Goal: Transaction & Acquisition: Purchase product/service

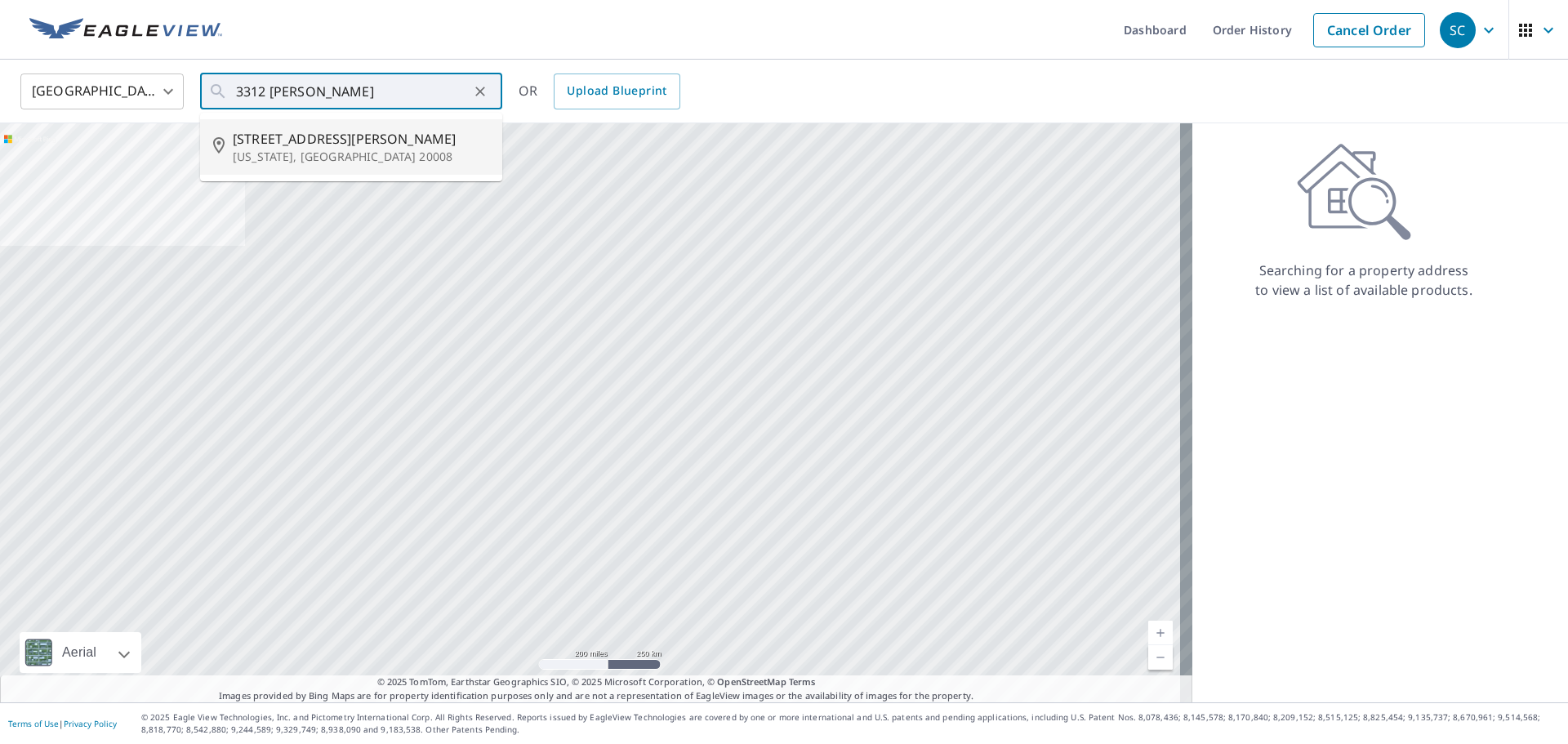
click at [269, 156] on p "[US_STATE], [GEOGRAPHIC_DATA] 20008" at bounding box center [361, 156] width 256 height 17
type input "[STREET_ADDRESS][PERSON_NAME][US_STATE]"
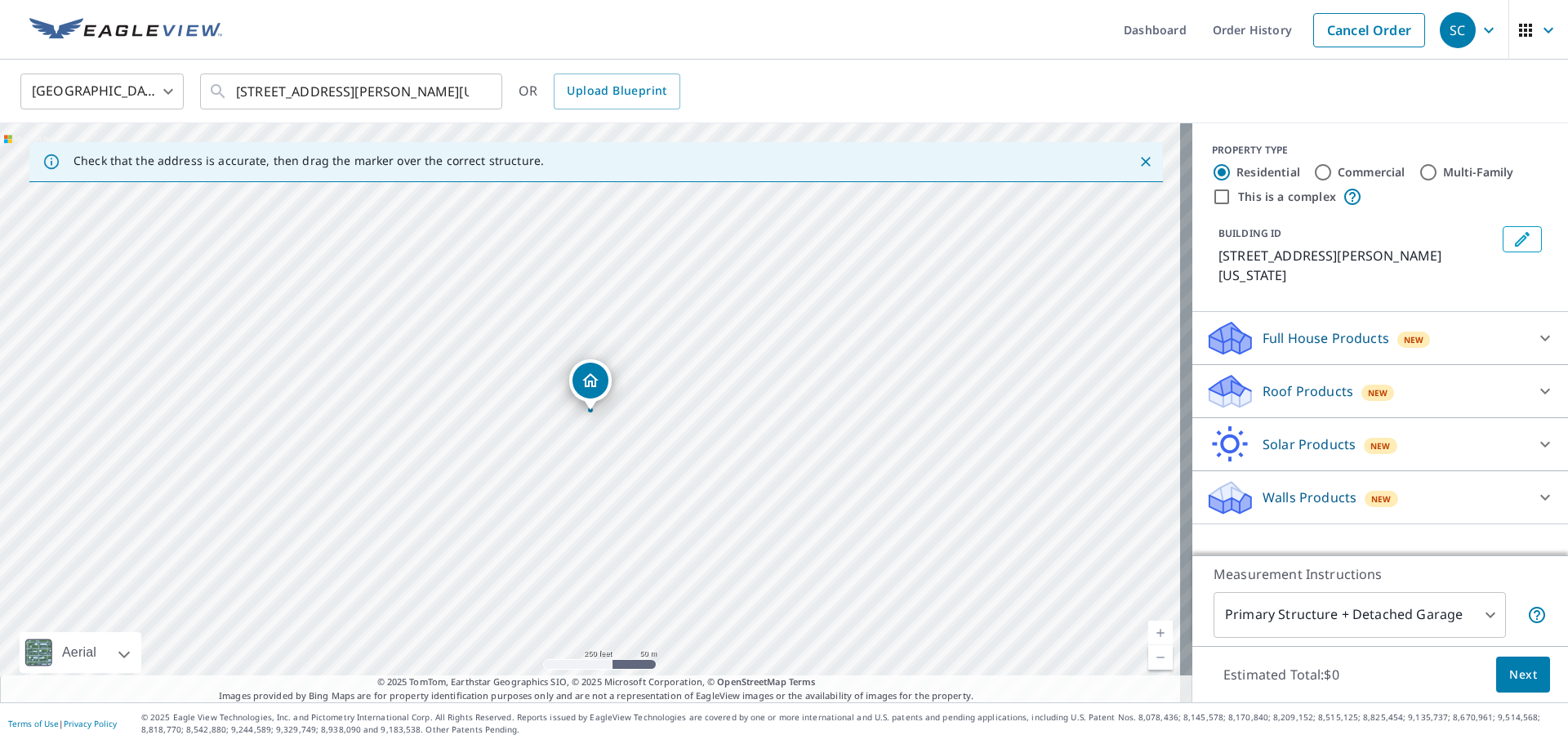
click at [1262, 393] on p "Roof Products" at bounding box center [1307, 391] width 90 height 19
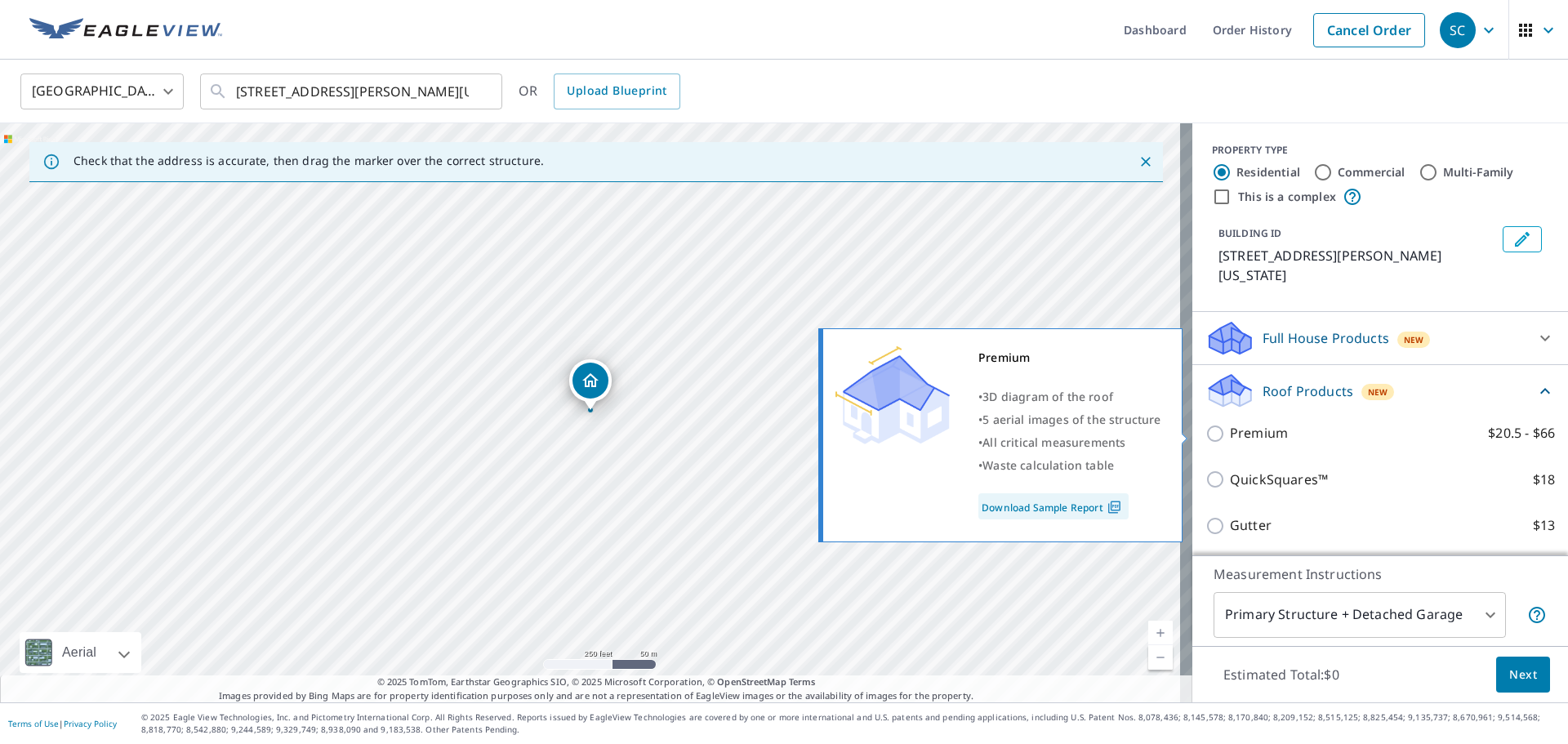
click at [1207, 435] on input "Premium $20.5 - $66" at bounding box center [1218, 434] width 25 height 19
checkbox input "true"
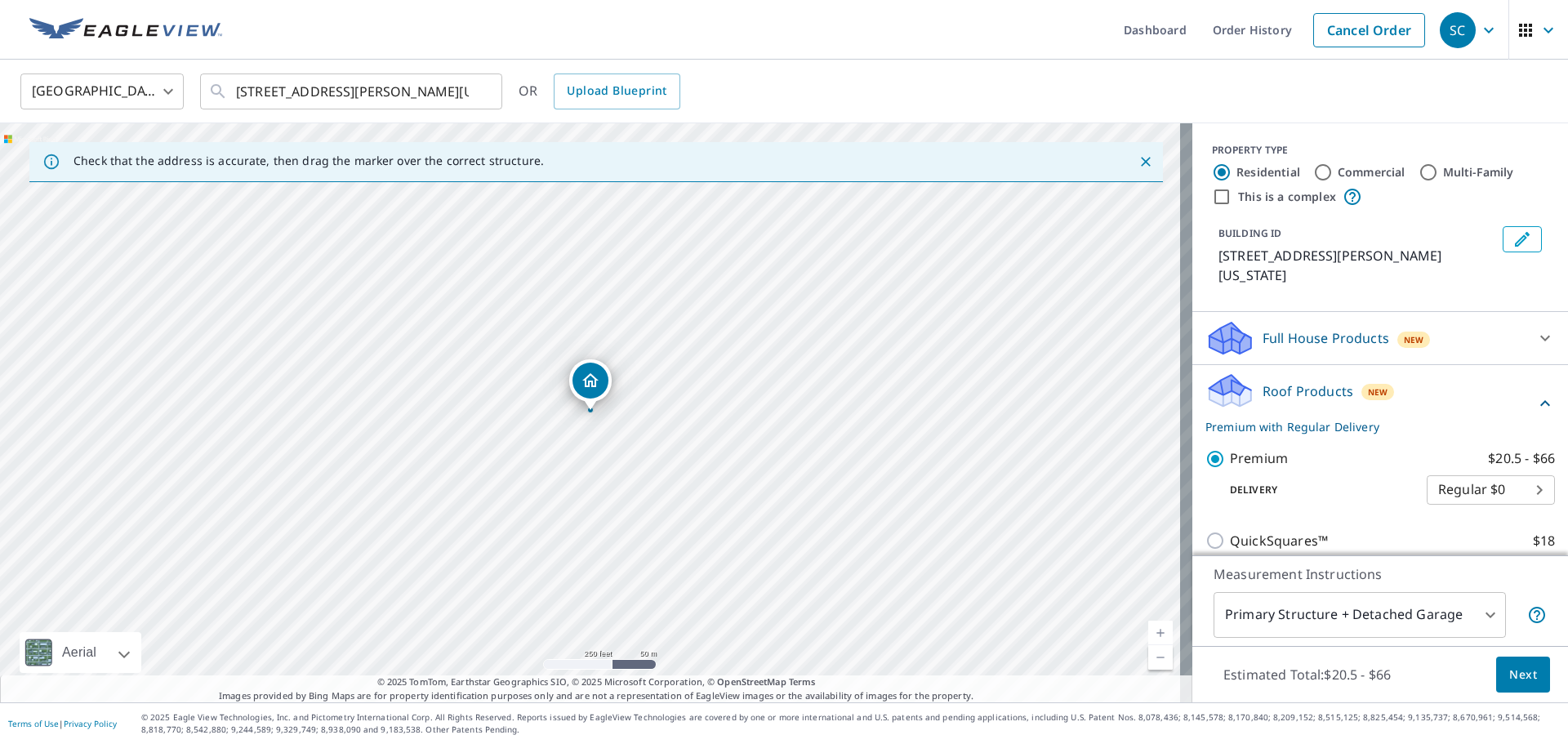
click at [1521, 681] on span "Next" at bounding box center [1523, 675] width 28 height 20
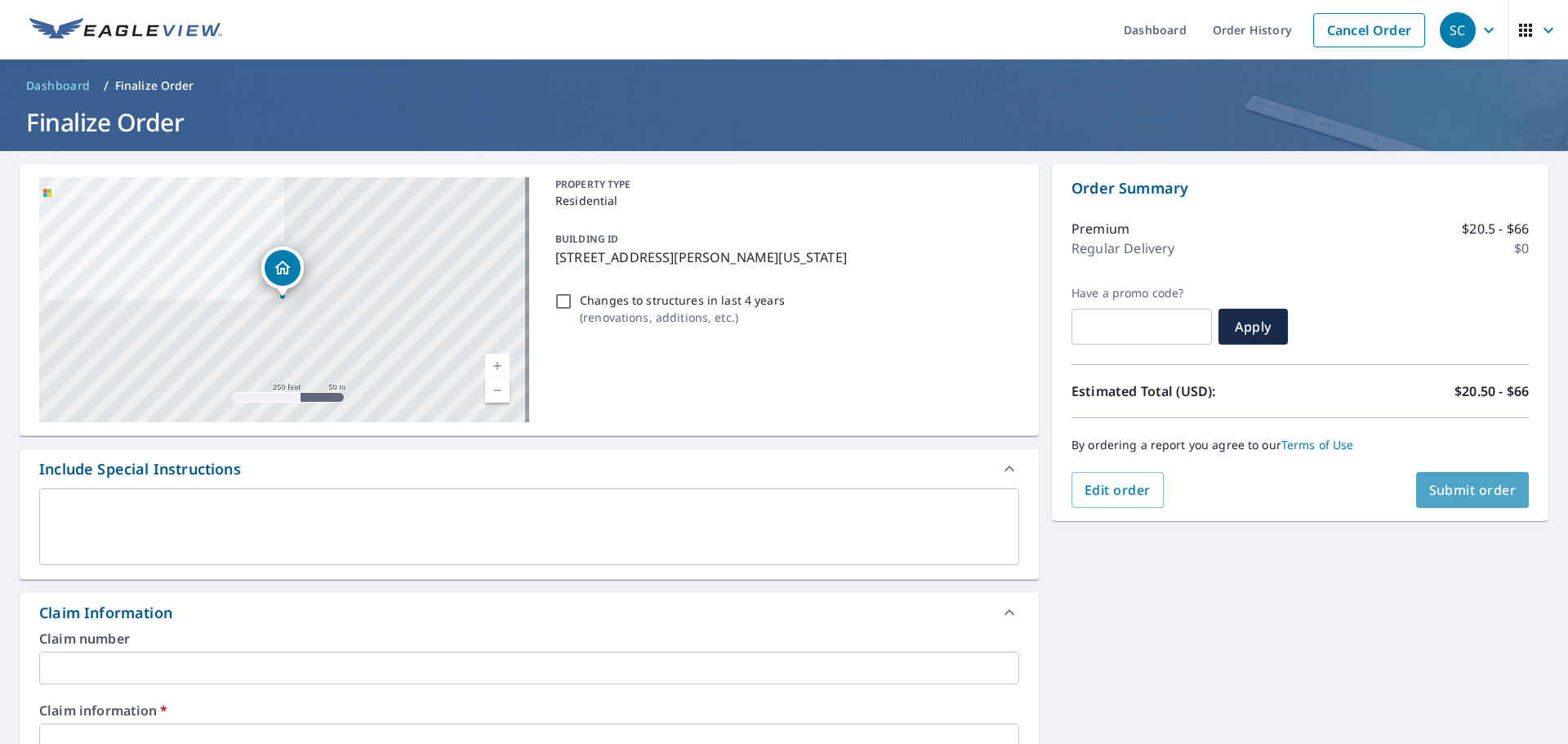
click at [1442, 494] on span "Submit order" at bounding box center [1473, 490] width 88 height 18
click at [1465, 490] on span "Submit order" at bounding box center [1473, 490] width 88 height 18
checkbox input "true"
click at [233, 737] on input "text" at bounding box center [529, 740] width 980 height 33
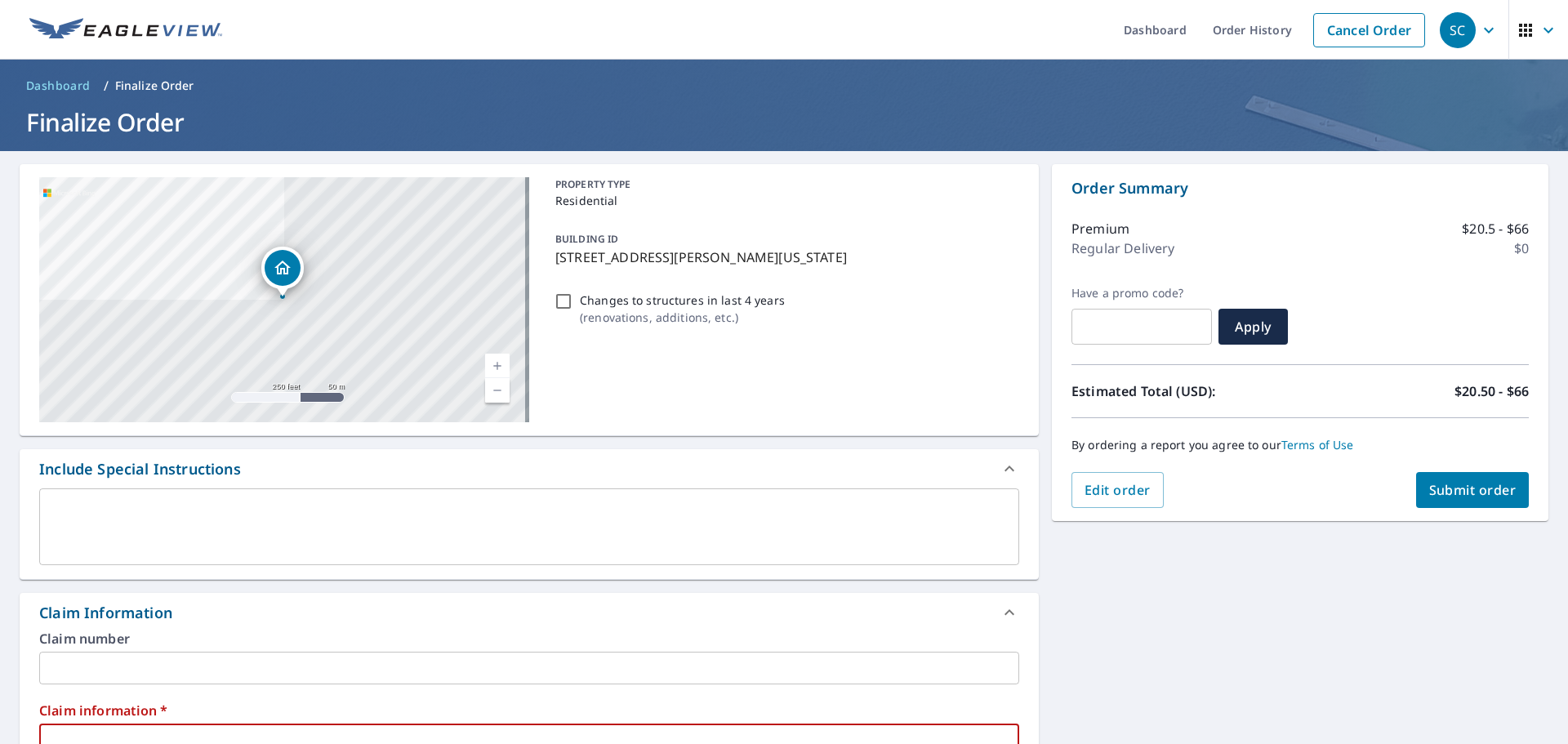
type input "d"
checkbox input "true"
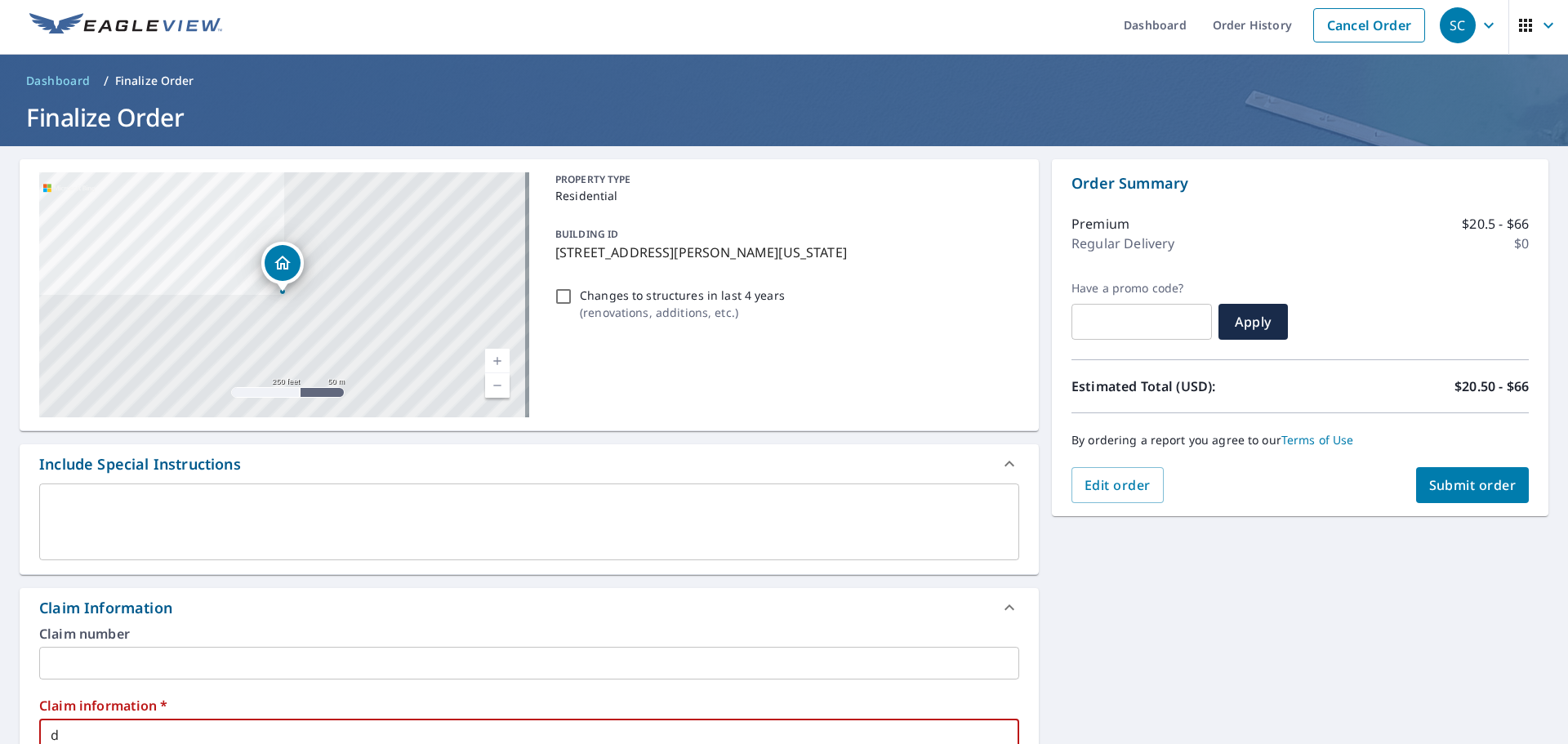
type input "d"
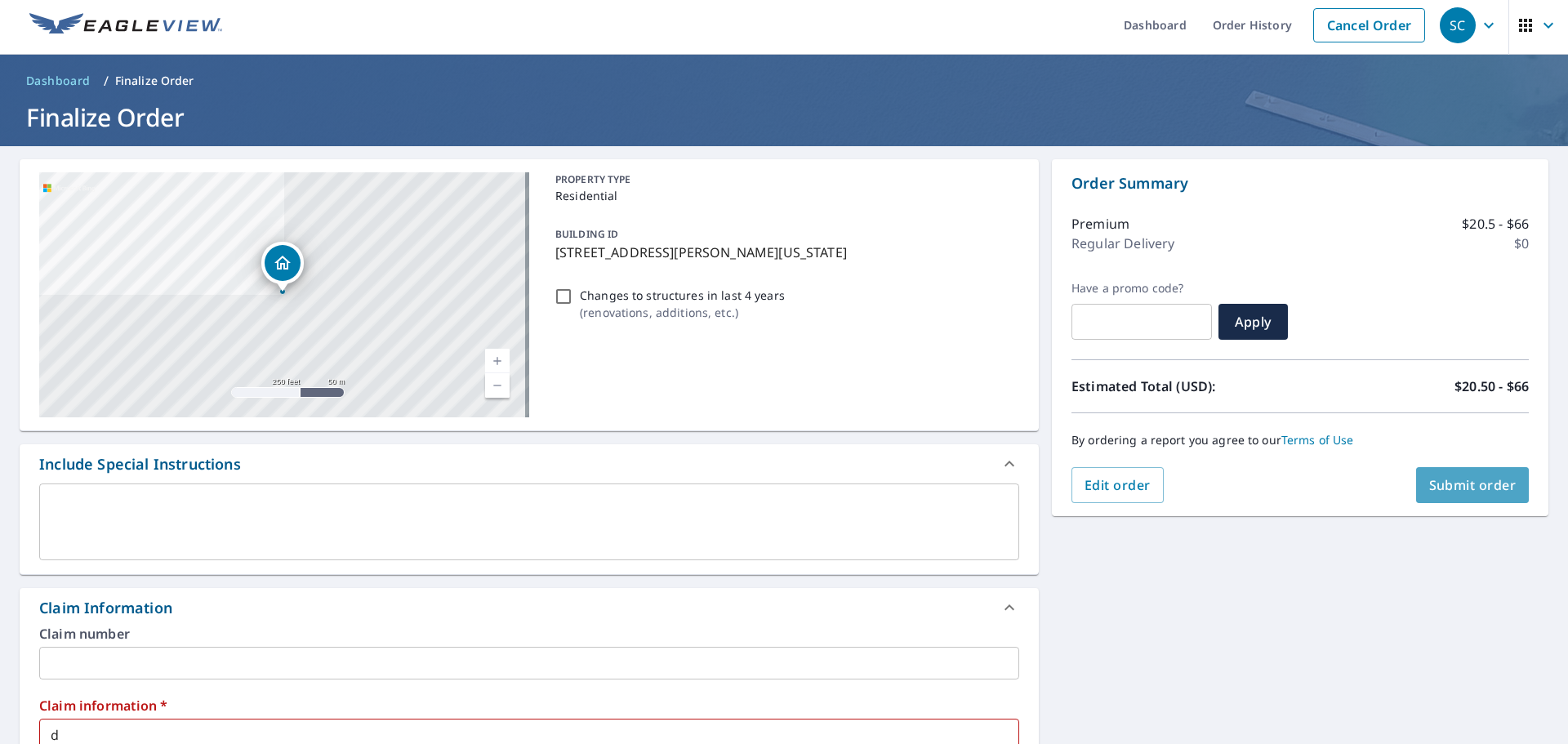
click at [1472, 479] on span "Submit order" at bounding box center [1473, 485] width 88 height 18
checkbox input "true"
